Goal: Task Accomplishment & Management: Use online tool/utility

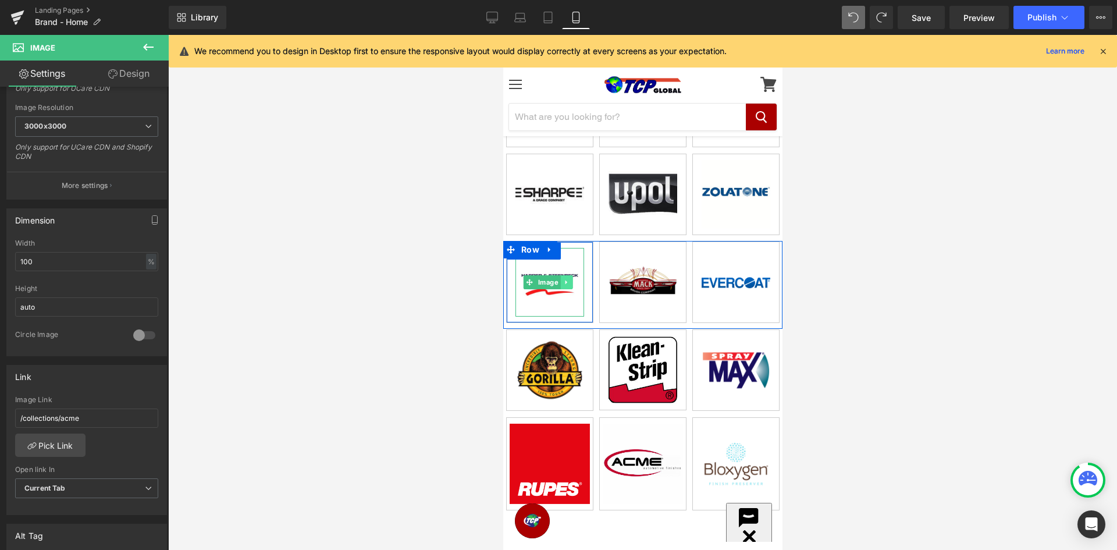
click at [568, 279] on icon at bounding box center [566, 282] width 6 height 7
click at [574, 279] on icon at bounding box center [572, 282] width 6 height 6
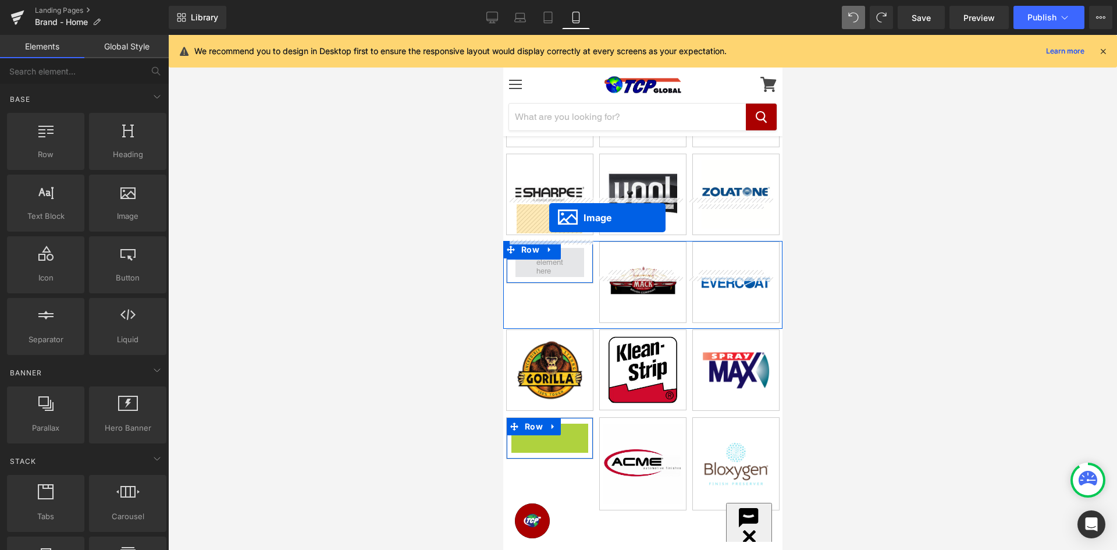
drag, startPoint x: 549, startPoint y: 412, endPoint x: 549, endPoint y: 218, distance: 194.3
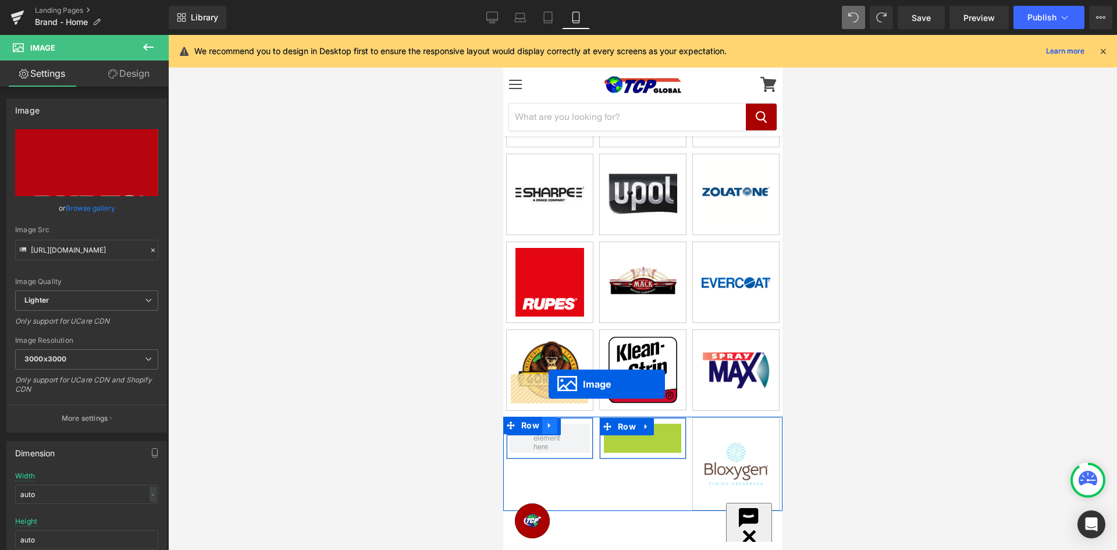
drag, startPoint x: 642, startPoint y: 412, endPoint x: 548, endPoint y: 384, distance: 98.5
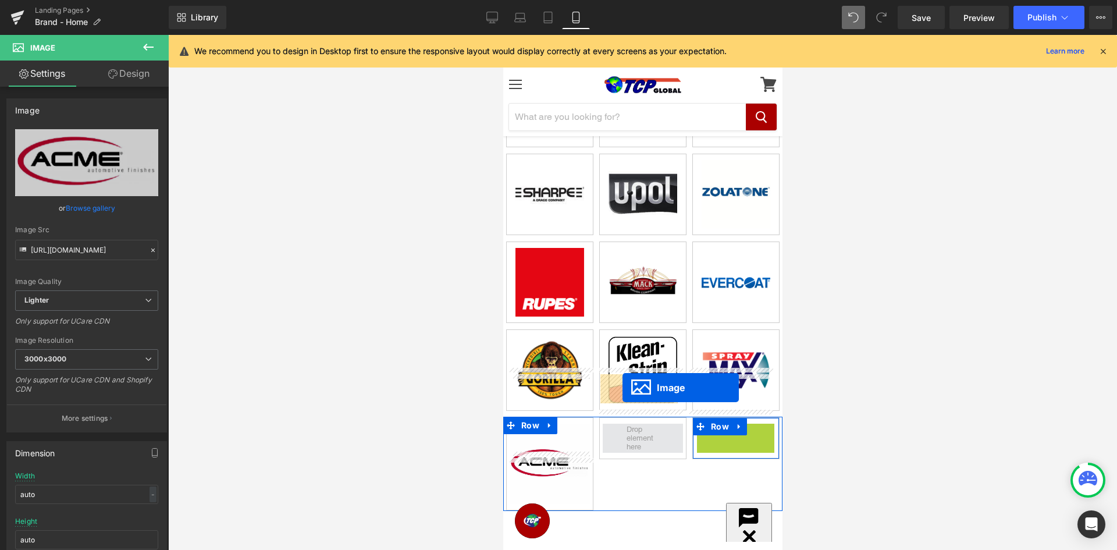
drag, startPoint x: 728, startPoint y: 413, endPoint x: 622, endPoint y: 387, distance: 109.5
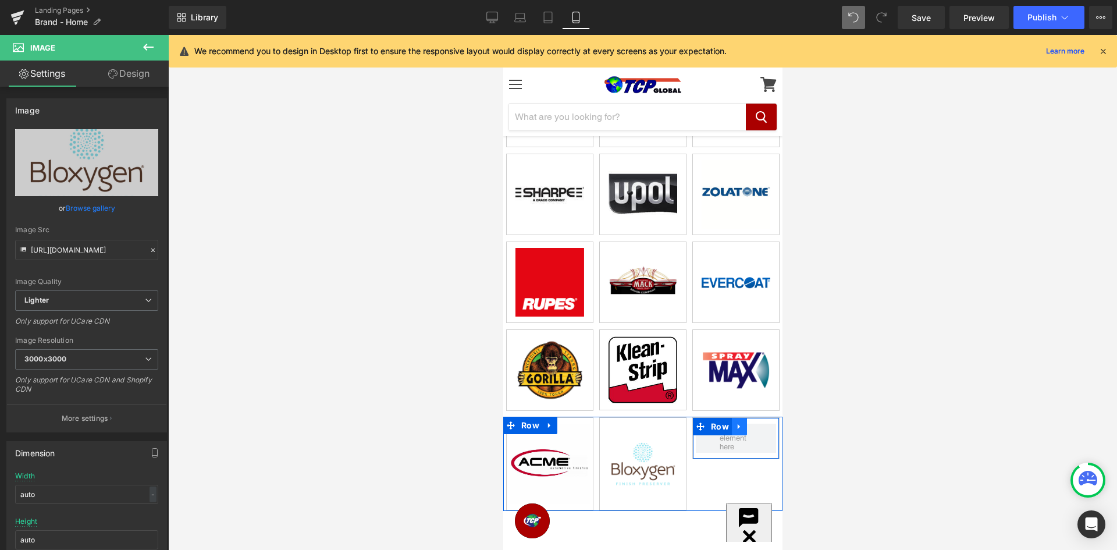
click at [735, 422] on icon at bounding box center [739, 426] width 8 height 9
click at [765, 422] on icon at bounding box center [769, 426] width 8 height 9
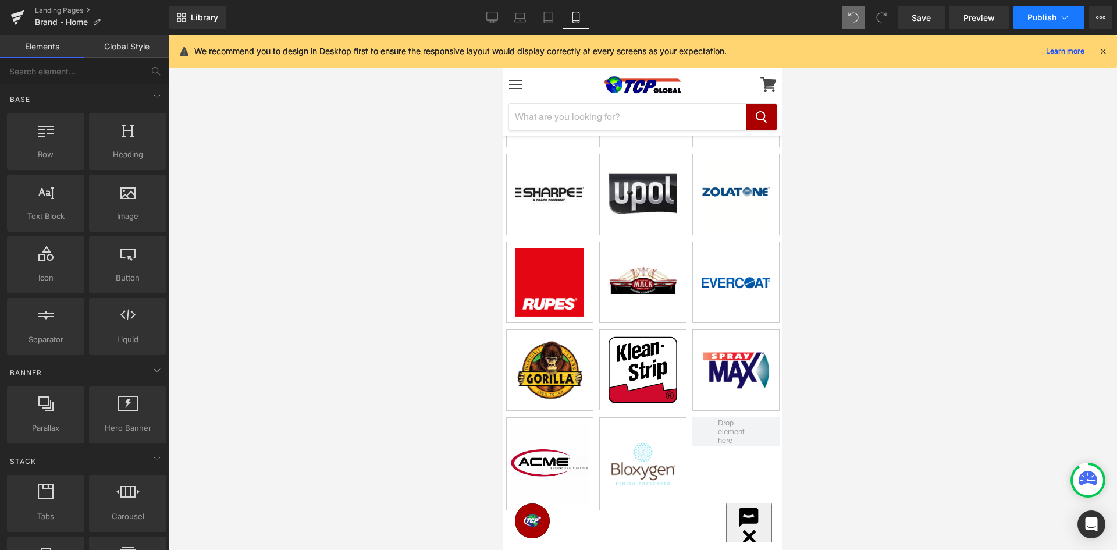
click at [1048, 9] on button "Publish" at bounding box center [1048, 17] width 71 height 23
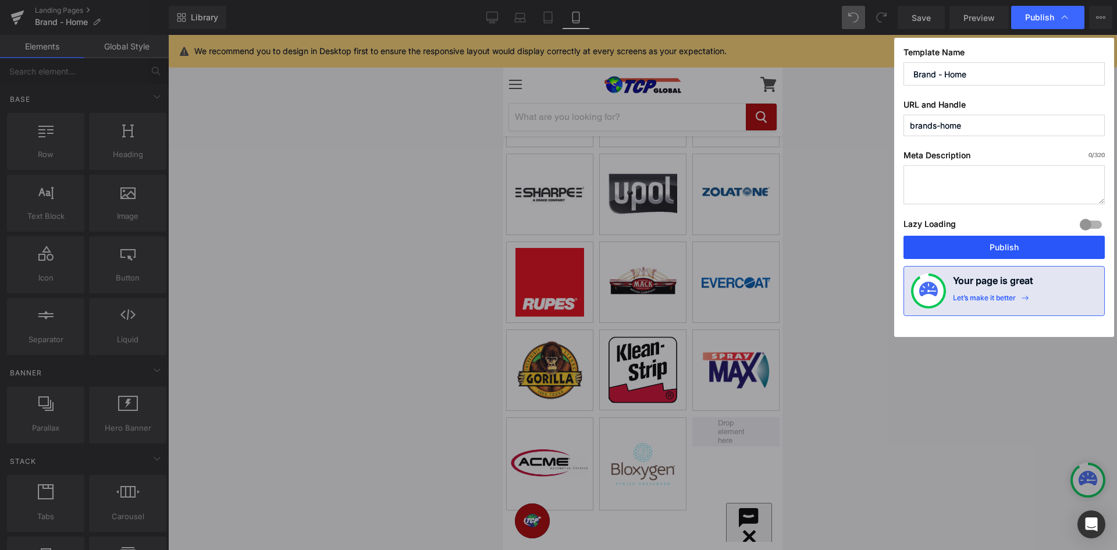
drag, startPoint x: 995, startPoint y: 246, endPoint x: 28, endPoint y: 25, distance: 991.8
click at [995, 246] on button "Publish" at bounding box center [1003, 247] width 201 height 23
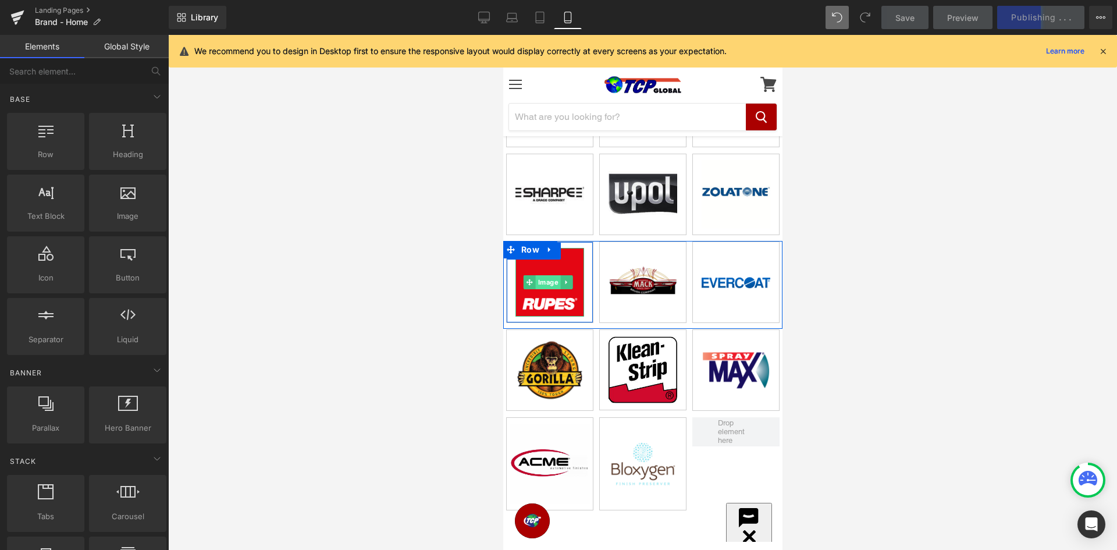
click at [546, 275] on span "Image" at bounding box center [547, 282] width 25 height 14
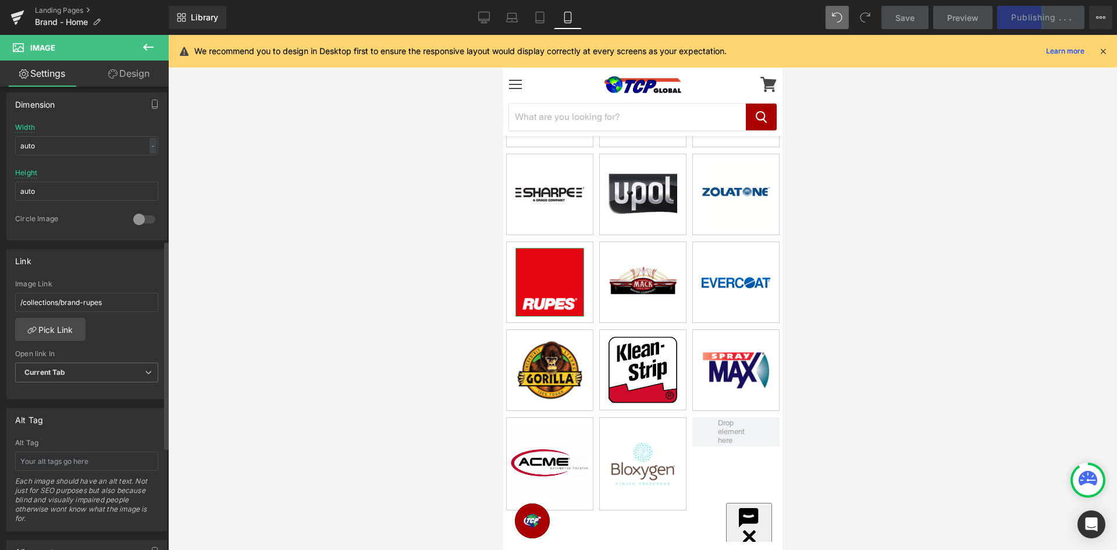
scroll to position [349, 0]
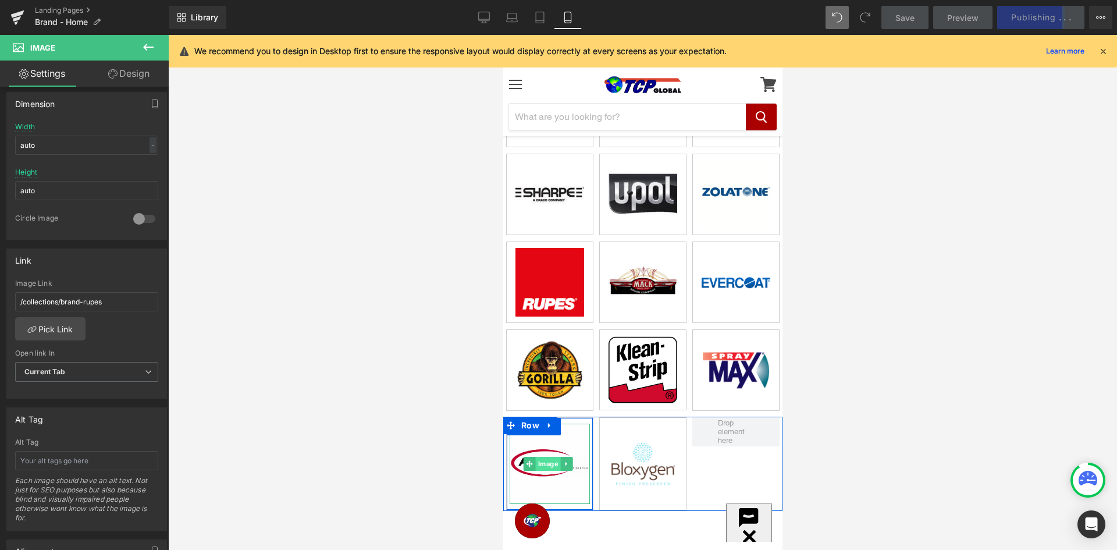
click at [540, 457] on span "Image" at bounding box center [547, 464] width 25 height 14
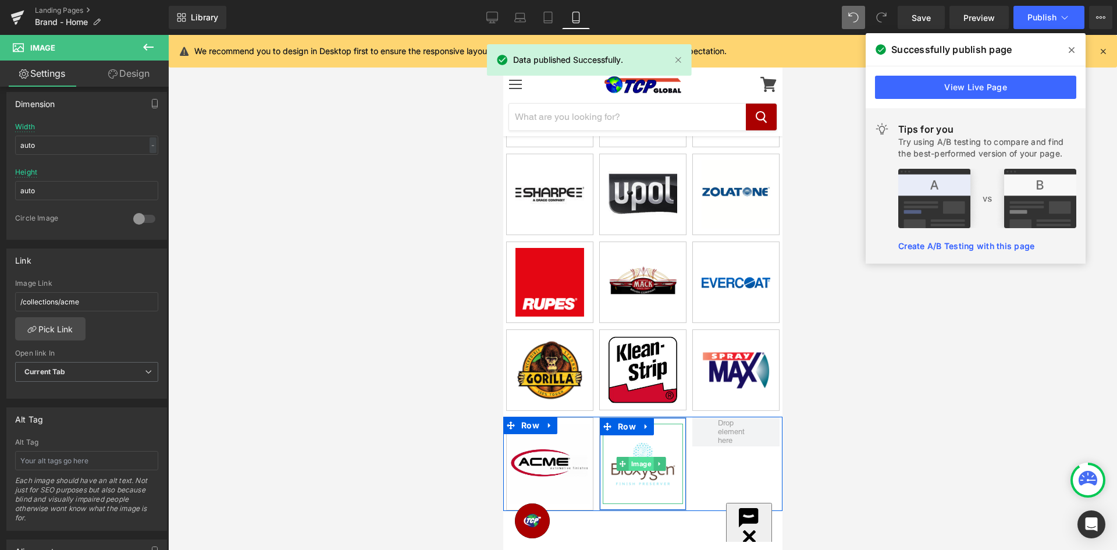
click at [639, 457] on span "Image" at bounding box center [640, 464] width 25 height 14
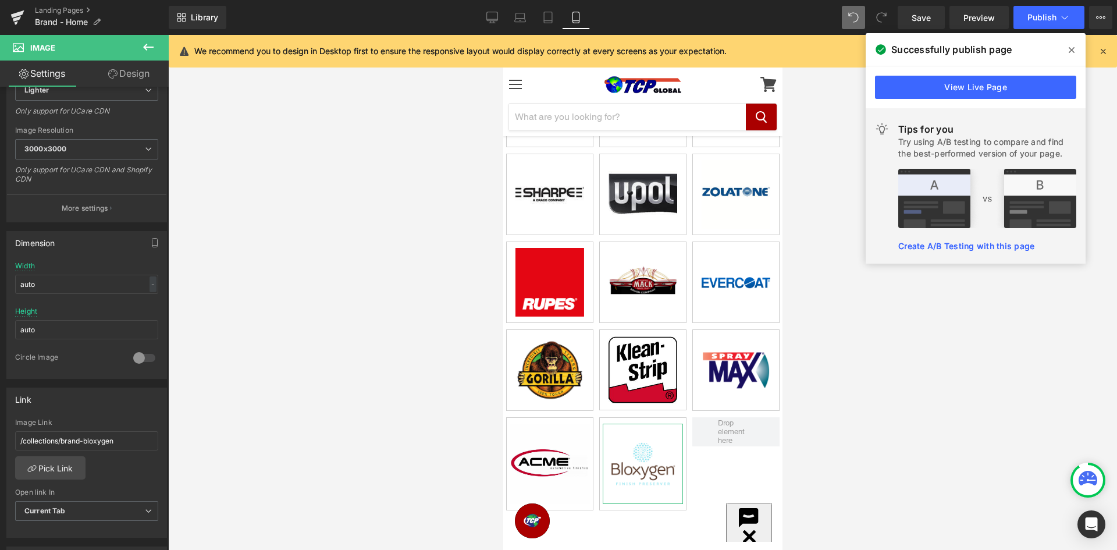
scroll to position [163, 0]
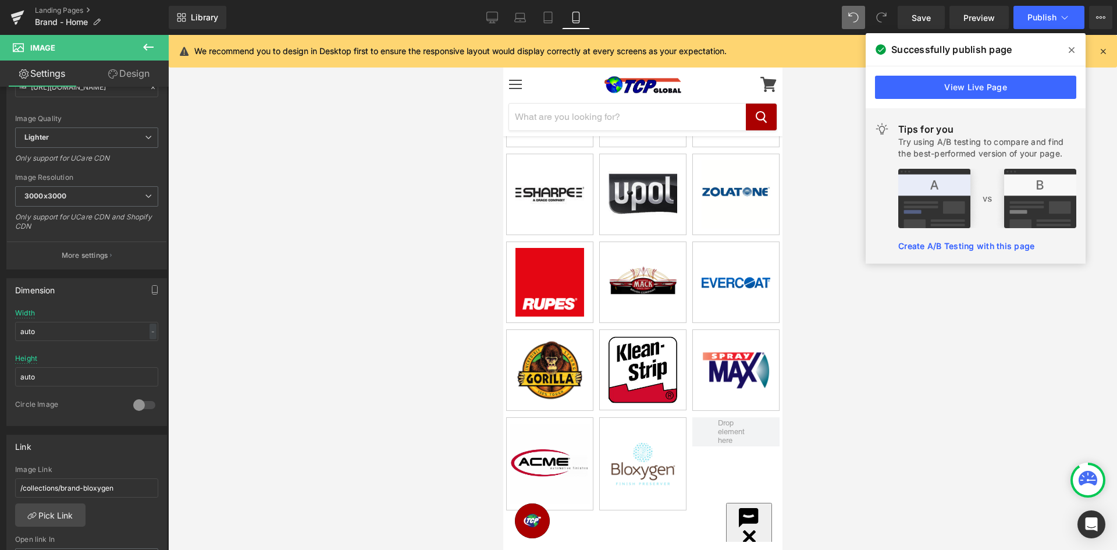
click at [1073, 48] on icon at bounding box center [1072, 50] width 6 height 6
